Goal: Task Accomplishment & Management: Manage account settings

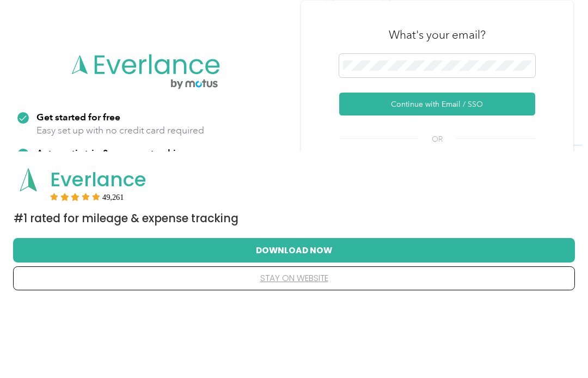
scroll to position [75, 0]
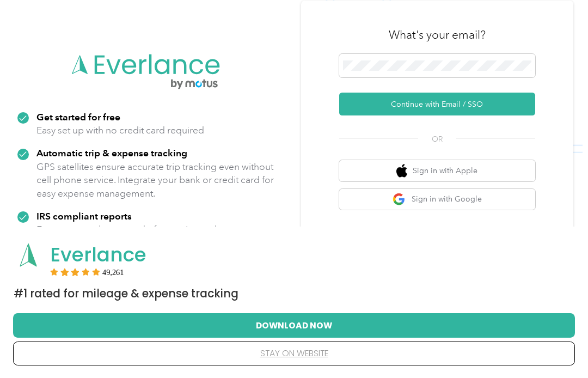
click at [446, 101] on button "Continue with Email / SSO" at bounding box center [437, 104] width 196 height 23
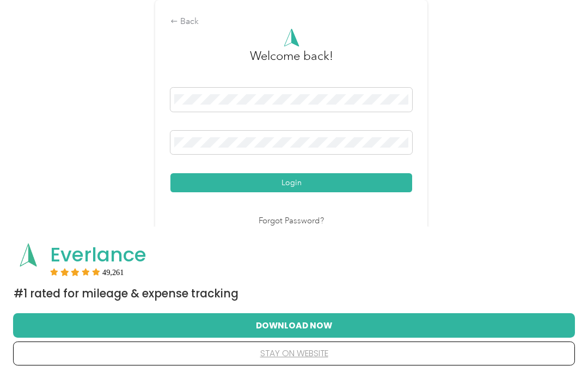
click at [349, 181] on button "Login" at bounding box center [292, 182] width 242 height 19
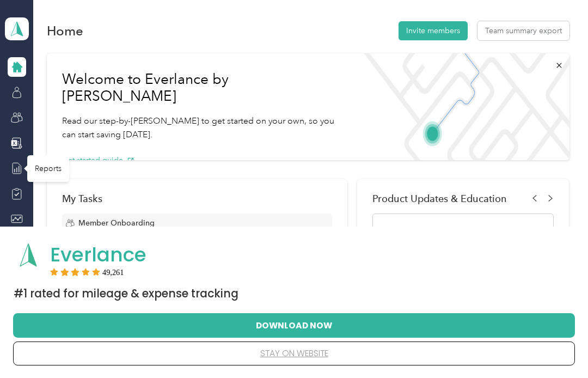
click at [44, 172] on div "Reports" at bounding box center [48, 168] width 42 height 27
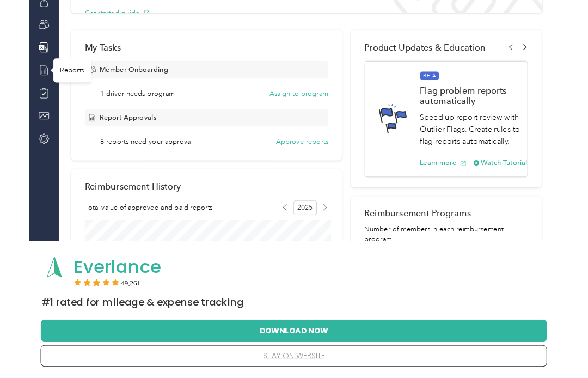
scroll to position [59, 0]
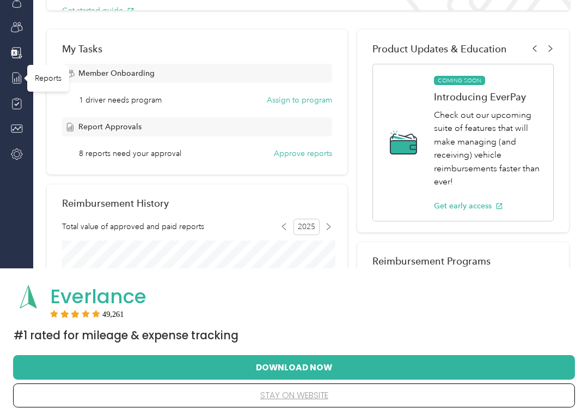
click at [312, 148] on button "Approve reports" at bounding box center [303, 153] width 58 height 11
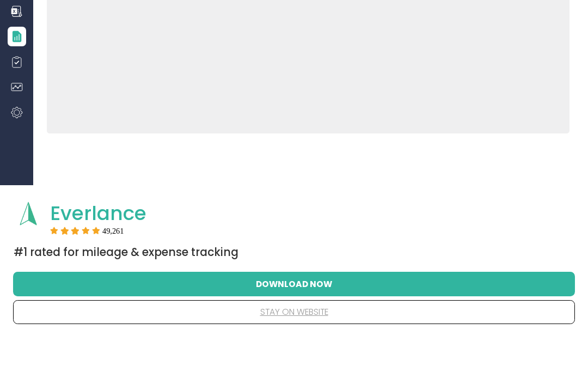
scroll to position [132, 0]
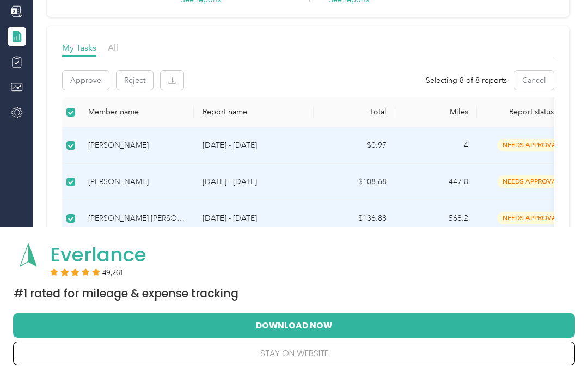
click at [86, 80] on button "Approve" at bounding box center [86, 80] width 46 height 19
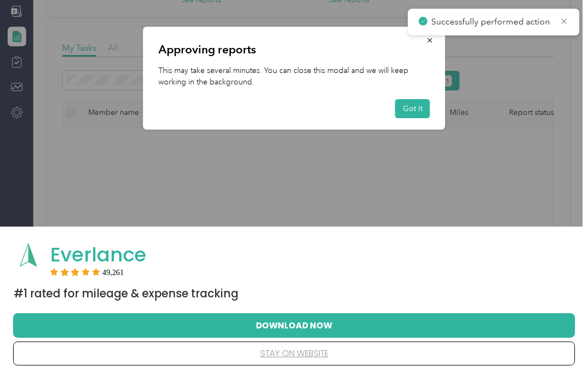
click at [420, 104] on button "Got it" at bounding box center [413, 108] width 35 height 19
